Goal: Task Accomplishment & Management: Manage account settings

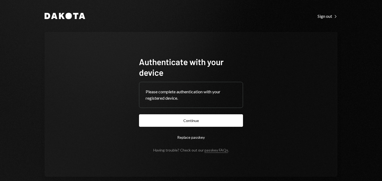
click at [188, 127] on form "Authenticate with your device Please complete authentication with your register…" at bounding box center [191, 104] width 104 height 96
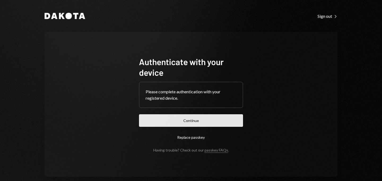
click at [192, 123] on button "Continue" at bounding box center [191, 120] width 104 height 12
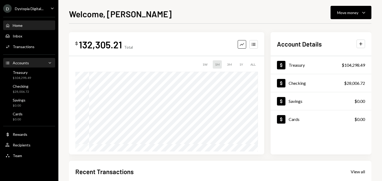
click at [25, 65] on div "Accounts Accounts Caret Down" at bounding box center [29, 63] width 48 height 6
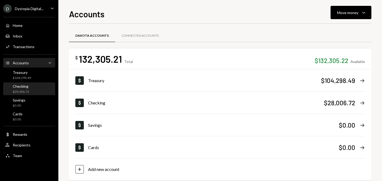
click at [24, 86] on div "Checking" at bounding box center [21, 86] width 16 height 5
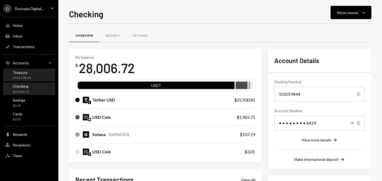
click at [32, 78] on div "Treasury $104,298.49" at bounding box center [29, 75] width 48 height 10
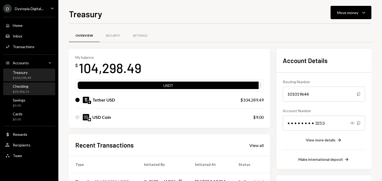
click at [32, 88] on div "Checking $28,006.72" at bounding box center [29, 89] width 48 height 10
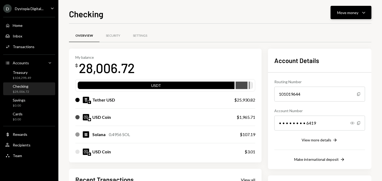
click at [355, 14] on div "Move money" at bounding box center [348, 13] width 21 height 6
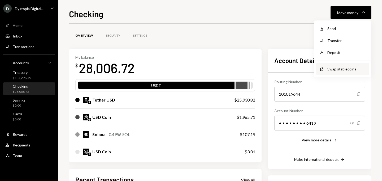
click at [333, 65] on div "Swap Swap stablecoins" at bounding box center [343, 69] width 53 height 12
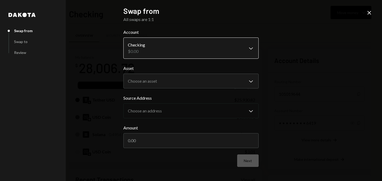
click at [191, 42] on body "D Dystopia Digital... Caret Down Home Home Inbox Inbox Activities Transactions …" at bounding box center [191, 90] width 382 height 181
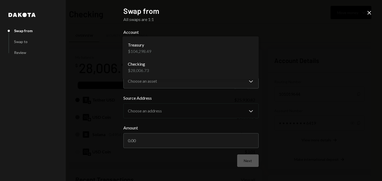
click at [165, 50] on body "D Dystopia Digital... Caret Down Home Home Inbox Inbox Activities Transactions …" at bounding box center [191, 90] width 382 height 181
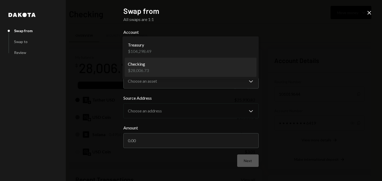
select select "**********"
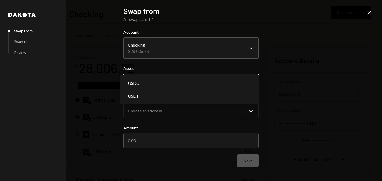
click at [164, 74] on button "Choose an asset Chevron Down" at bounding box center [190, 81] width 135 height 15
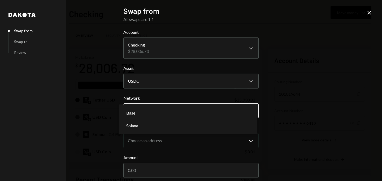
click at [156, 109] on body "D Dystopia Digital... Caret Down Home Home Inbox Inbox Activities Transactions …" at bounding box center [191, 90] width 382 height 181
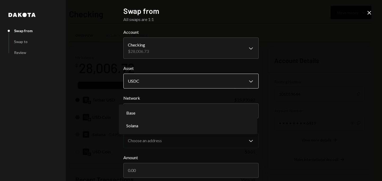
click at [160, 78] on body "D Dystopia Digital... Caret Down Home Home Inbox Inbox Activities Transactions …" at bounding box center [191, 90] width 382 height 181
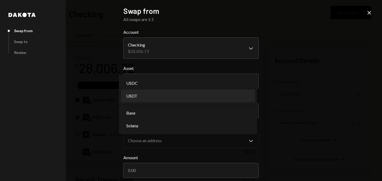
select select "****"
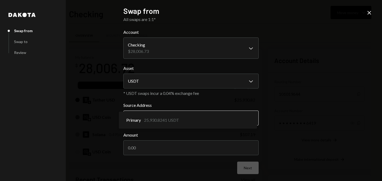
click at [139, 115] on body "D Dystopia Digital... Caret Down Home Home Inbox Inbox Activities Transactions …" at bounding box center [191, 90] width 382 height 181
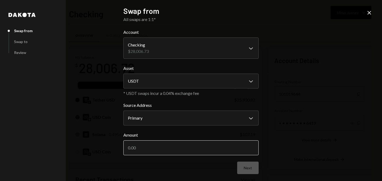
click at [142, 148] on input "Amount" at bounding box center [190, 147] width 135 height 15
type input "1"
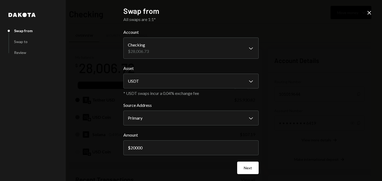
type input "20000"
click at [268, 138] on div "**********" at bounding box center [191, 90] width 382 height 181
click at [247, 170] on button "Next" at bounding box center [248, 167] width 22 height 12
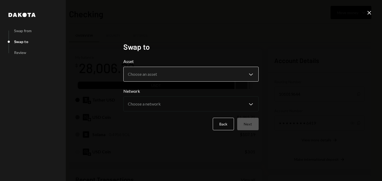
click at [156, 72] on body "D Dystopia Digital... Caret Down Home Home Inbox Inbox Activities Transactions …" at bounding box center [191, 90] width 382 height 181
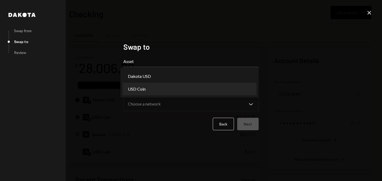
select select "****"
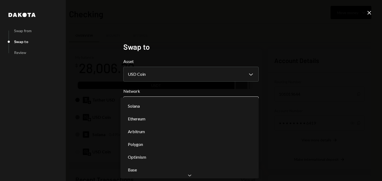
click at [145, 107] on body "D Dystopia Digital... Caret Down Home Home Inbox Inbox Activities Transactions …" at bounding box center [191, 90] width 382 height 181
select select "**********"
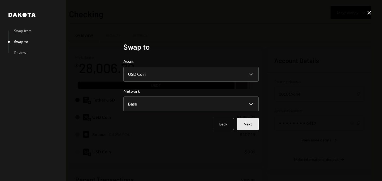
click at [249, 119] on button "Next" at bounding box center [248, 124] width 22 height 12
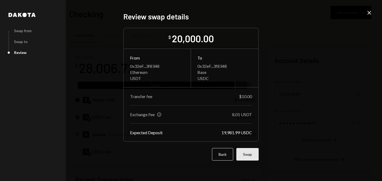
click at [247, 155] on button "Swap" at bounding box center [248, 154] width 22 height 12
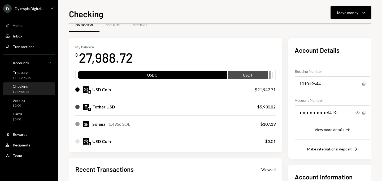
scroll to position [86, 0]
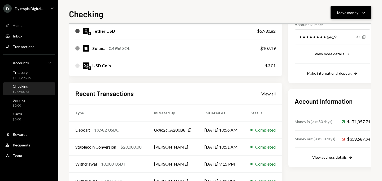
click at [341, 18] on button "Move money Caret Down" at bounding box center [351, 12] width 41 height 13
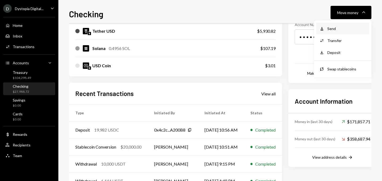
click at [337, 26] on div "Send" at bounding box center [347, 29] width 39 height 6
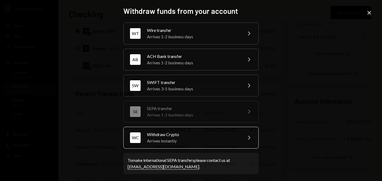
click at [164, 141] on div "Arrives instantly" at bounding box center [193, 141] width 92 height 6
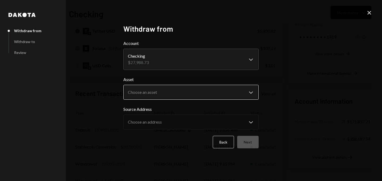
click at [165, 91] on body "D Dystopia Digital... Caret Down Home Home Inbox Inbox Activities Transactions …" at bounding box center [191, 90] width 382 height 181
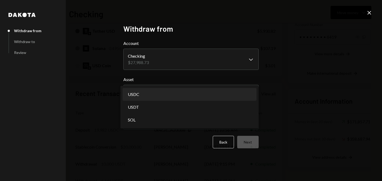
select select "****"
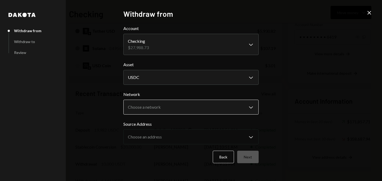
click at [154, 110] on body "D Dystopia Digital... Caret Down Home Home Inbox Inbox Activities Transactions …" at bounding box center [191, 90] width 382 height 181
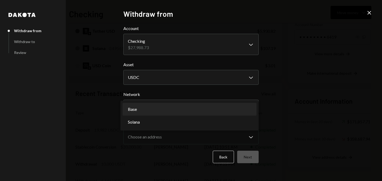
select select "**********"
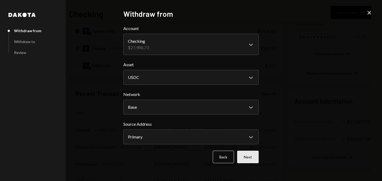
click at [245, 153] on button "Next" at bounding box center [248, 157] width 22 height 12
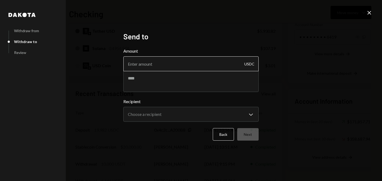
click at [172, 61] on input "Amount" at bounding box center [190, 63] width 135 height 15
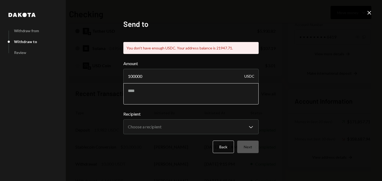
click at [171, 85] on textarea at bounding box center [190, 93] width 135 height 21
drag, startPoint x: 164, startPoint y: 77, endPoint x: 84, endPoint y: 81, distance: 80.3
click at [84, 81] on div "**********" at bounding box center [191, 90] width 382 height 181
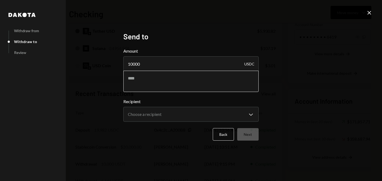
type input "10000"
click at [136, 76] on textarea at bounding box center [190, 81] width 135 height 21
type textarea "*"
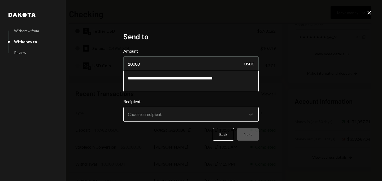
type textarea "**********"
click at [151, 111] on body "D Dystopia Digital... Caret Down Home Home Inbox Inbox Activities Transactions …" at bounding box center [191, 90] width 382 height 181
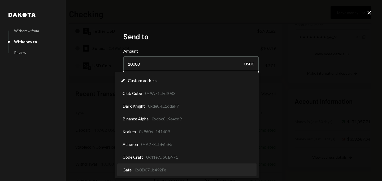
scroll to position [0, 0]
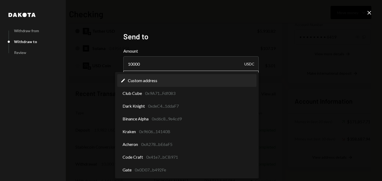
select select "**********"
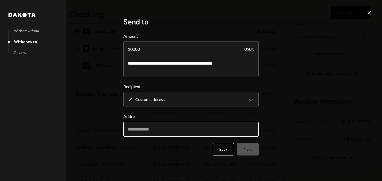
click at [148, 133] on input "Address" at bounding box center [190, 129] width 135 height 15
paste input "**********"
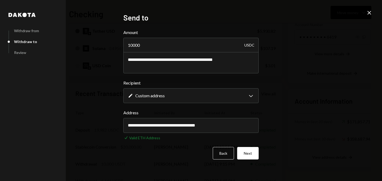
type input "**********"
click at [163, 149] on div "Back Next" at bounding box center [190, 153] width 135 height 12
click at [254, 154] on button "Next" at bounding box center [248, 153] width 22 height 12
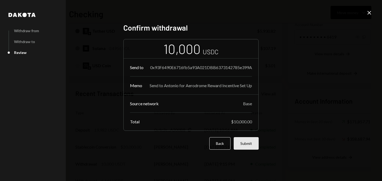
click at [250, 147] on button "Submit" at bounding box center [246, 143] width 25 height 12
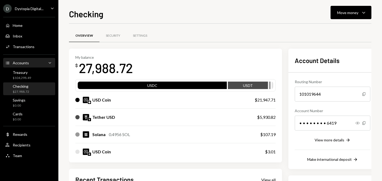
click at [38, 61] on div "Accounts Accounts Caret Down" at bounding box center [29, 63] width 48 height 6
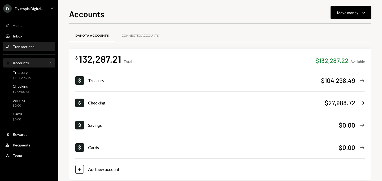
click at [30, 48] on div "Transactions" at bounding box center [24, 46] width 22 height 5
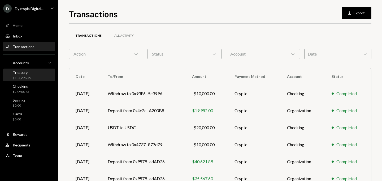
click at [23, 73] on div "Treasury" at bounding box center [22, 72] width 18 height 5
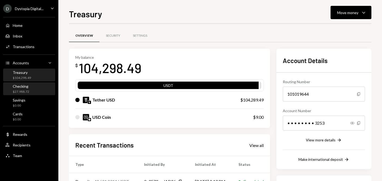
scroll to position [67, 0]
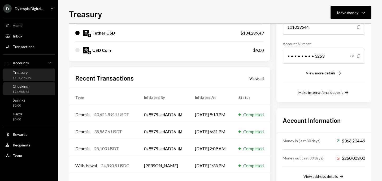
click at [18, 85] on div "Checking" at bounding box center [21, 86] width 16 height 5
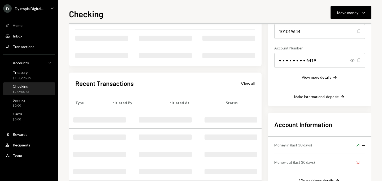
scroll to position [67, 0]
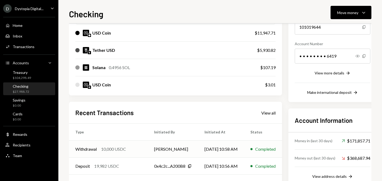
click at [123, 150] on div "10,000 USDC" at bounding box center [113, 149] width 25 height 6
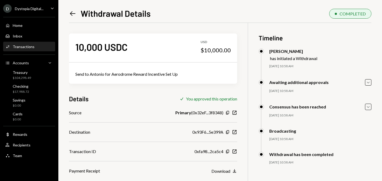
scroll to position [23, 0]
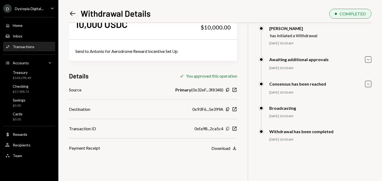
click at [226, 127] on icon "Copy" at bounding box center [228, 128] width 4 height 4
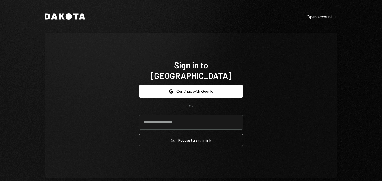
click at [24, 64] on div "Dakota Open account Right Caret Sign in to Dakota Google Continue with Google O…" at bounding box center [191, 90] width 382 height 181
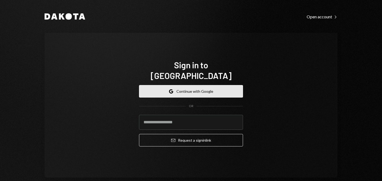
click at [194, 85] on button "Google Continue with Google" at bounding box center [191, 91] width 104 height 12
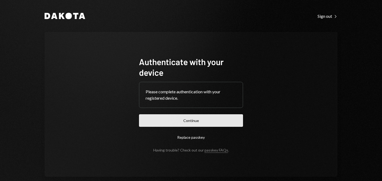
click at [187, 114] on button "Continue" at bounding box center [191, 120] width 104 height 12
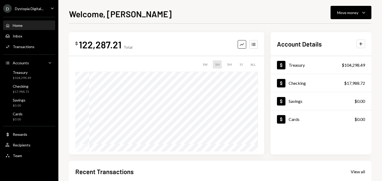
click at [150, 21] on div "Welcome, Shivani Move money Caret Down $ 122,287.21 Total Graph Accounts 1W 1M …" at bounding box center [220, 93] width 303 height 173
click at [22, 78] on div "$104,298.49" at bounding box center [22, 78] width 18 height 5
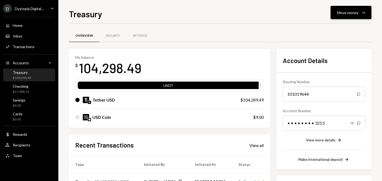
click at [345, 18] on button "Move money Caret Down" at bounding box center [351, 12] width 41 height 13
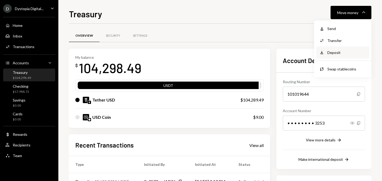
click at [338, 53] on div "Deposit" at bounding box center [347, 53] width 39 height 6
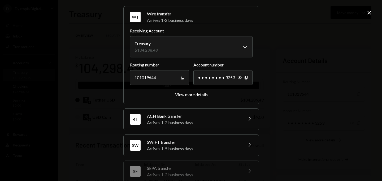
scroll to position [68, 0]
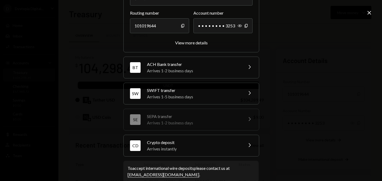
click at [232, 146] on div "Arrives instantly" at bounding box center [193, 149] width 93 height 6
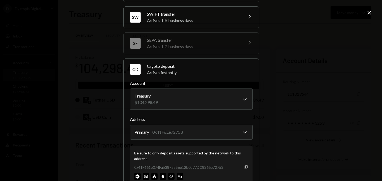
click at [244, 167] on icon "Copy" at bounding box center [246, 167] width 4 height 4
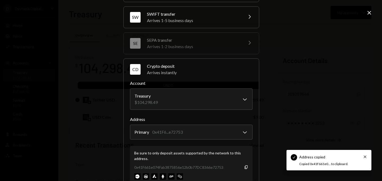
click at [367, 11] on icon "Close" at bounding box center [369, 13] width 6 height 6
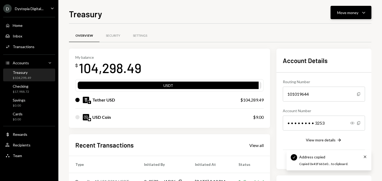
click at [360, 10] on div "Move money Caret Down" at bounding box center [352, 12] width 28 height 6
click at [102, 106] on div "Tether USD $104,289.49" at bounding box center [169, 99] width 189 height 17
click at [100, 98] on div "Tether USD" at bounding box center [103, 100] width 23 height 6
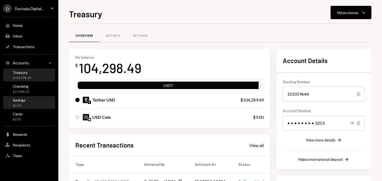
click at [39, 97] on div "Savings $0.00" at bounding box center [29, 103] width 48 height 12
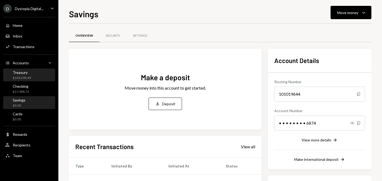
click at [26, 71] on div "Treasury" at bounding box center [22, 72] width 18 height 5
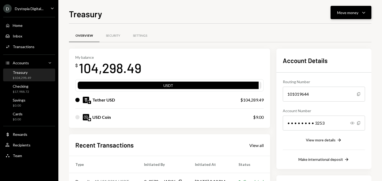
click at [356, 17] on button "Move money Caret Down" at bounding box center [351, 12] width 41 height 13
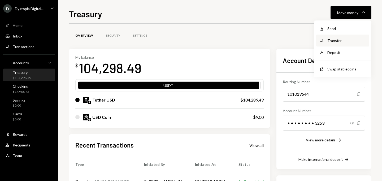
click at [338, 40] on div "Transfer" at bounding box center [347, 41] width 39 height 6
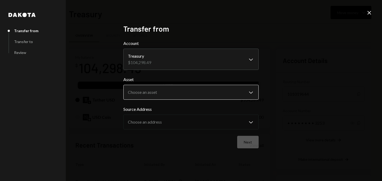
click at [183, 95] on body "D Dystopia Digital... Caret Down Home Home Inbox Inbox Activities Transactions …" at bounding box center [191, 90] width 382 height 181
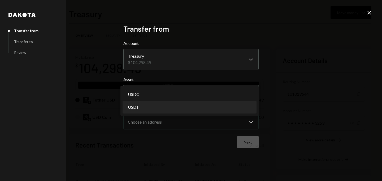
select select "****"
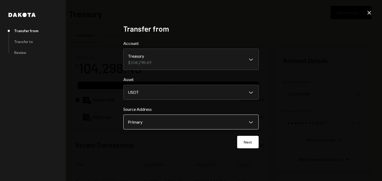
click at [168, 122] on body "D Dystopia Digital... Caret Down Home Home Inbox Inbox Activities Transactions …" at bounding box center [191, 90] width 382 height 181
click at [243, 137] on button "Next" at bounding box center [248, 142] width 22 height 12
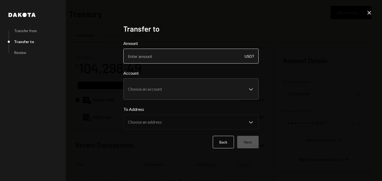
click at [185, 57] on input "Amount" at bounding box center [190, 56] width 135 height 15
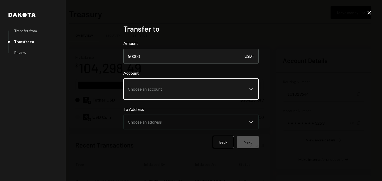
type input "50000"
click at [209, 82] on body "D Dystopia Digital... Caret Down Home Home Inbox Inbox Activities Transactions …" at bounding box center [191, 90] width 382 height 181
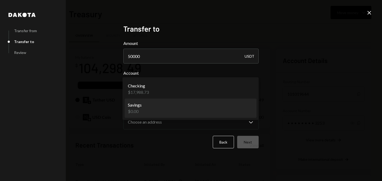
select select "**********"
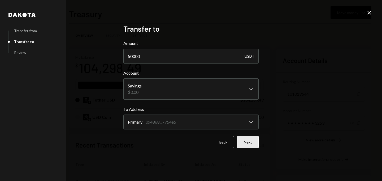
click at [254, 142] on button "Next" at bounding box center [248, 142] width 22 height 12
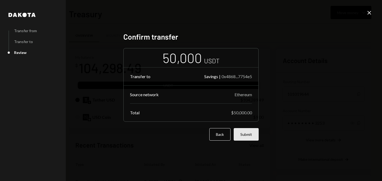
click at [249, 135] on button "Submit" at bounding box center [246, 134] width 25 height 12
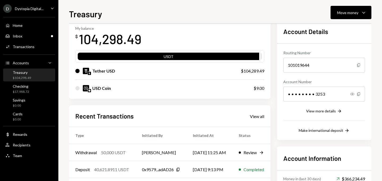
scroll to position [63, 0]
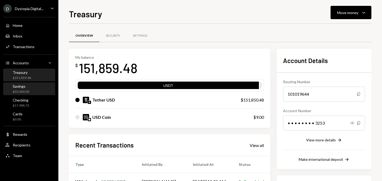
click at [35, 87] on div "Savings $50,000.00" at bounding box center [29, 89] width 48 height 10
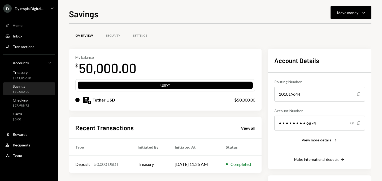
click at [197, 105] on div "Tether USD $50,000.00" at bounding box center [165, 99] width 180 height 17
click at [21, 134] on div "Rewards" at bounding box center [20, 134] width 15 height 5
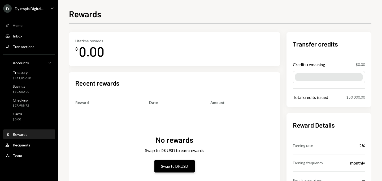
click at [187, 165] on button "Swap to DKUSD" at bounding box center [175, 166] width 40 height 12
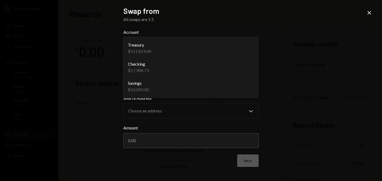
click at [167, 45] on body "**********" at bounding box center [191, 90] width 382 height 181
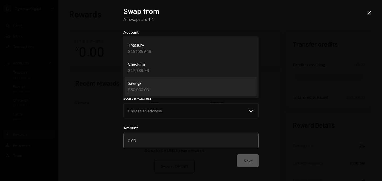
select select "**********"
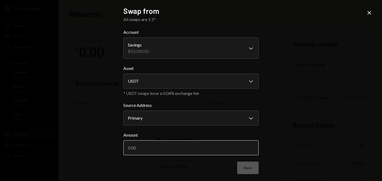
click at [153, 152] on input "Amount" at bounding box center [190, 147] width 135 height 15
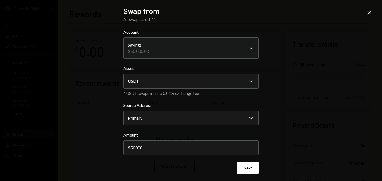
type input "50000"
click at [310, 135] on div "**********" at bounding box center [191, 90] width 382 height 181
click at [251, 167] on button "Next" at bounding box center [248, 167] width 22 height 12
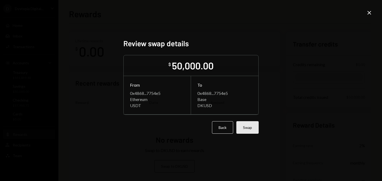
click at [254, 130] on button "Swap" at bounding box center [248, 127] width 22 height 12
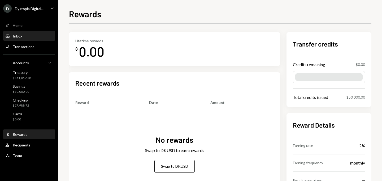
click at [19, 34] on div "Inbox" at bounding box center [18, 36] width 10 height 5
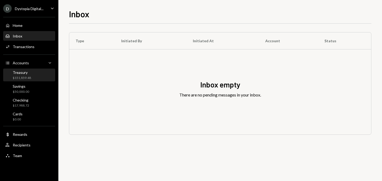
click at [24, 73] on div "Treasury" at bounding box center [22, 72] width 18 height 5
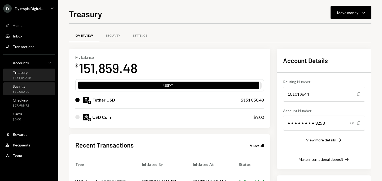
click at [25, 87] on div "Savings" at bounding box center [21, 86] width 16 height 5
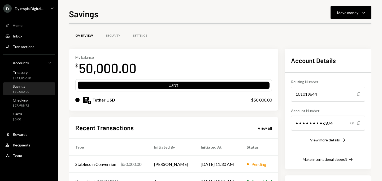
scroll to position [5, 0]
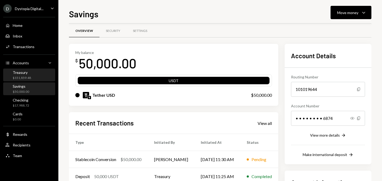
click at [31, 69] on link "Treasury $151,859.48" at bounding box center [29, 75] width 52 height 13
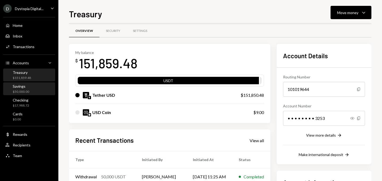
click at [14, 88] on div "Savings" at bounding box center [21, 86] width 16 height 5
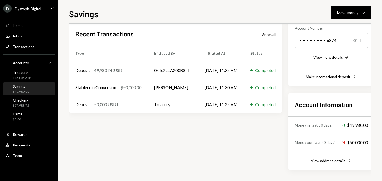
scroll to position [83, 8]
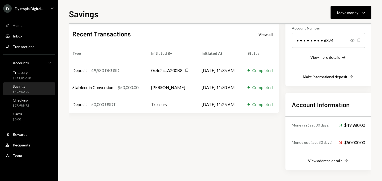
click at [30, 9] on div "Dystopia Digital..." at bounding box center [29, 8] width 29 height 5
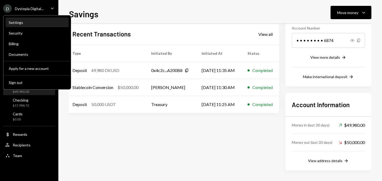
click at [19, 22] on div "Settings" at bounding box center [37, 22] width 57 height 5
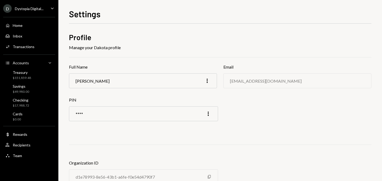
scroll to position [22, 0]
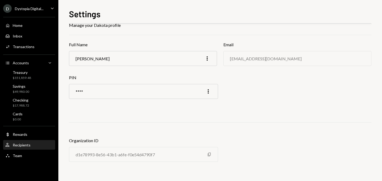
click at [33, 144] on div "User Recipients" at bounding box center [29, 145] width 48 height 5
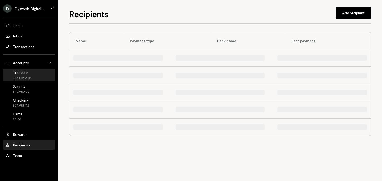
click at [36, 79] on div "Treasury $151,859.48" at bounding box center [29, 75] width 48 height 10
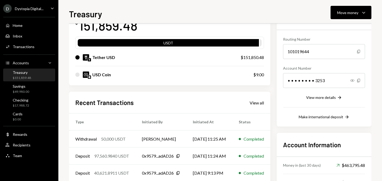
scroll to position [61, 0]
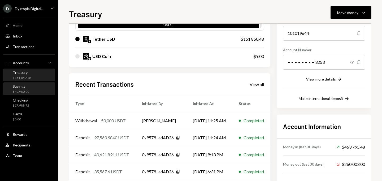
click at [37, 83] on div "Savings $49,980.00" at bounding box center [29, 89] width 48 height 12
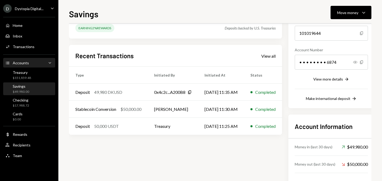
click at [26, 59] on div "Accounts Accounts Caret Down" at bounding box center [29, 62] width 48 height 9
